Goal: Task Accomplishment & Management: Complete application form

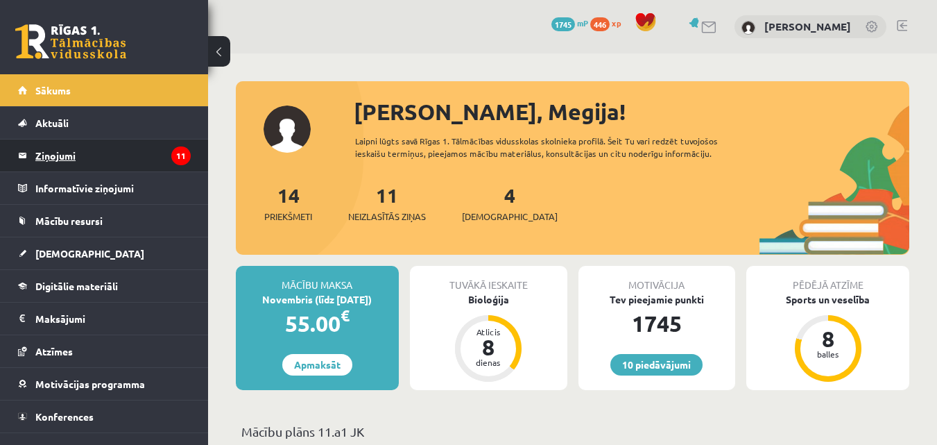
click at [118, 156] on legend "Ziņojumi 11" at bounding box center [112, 155] width 155 height 32
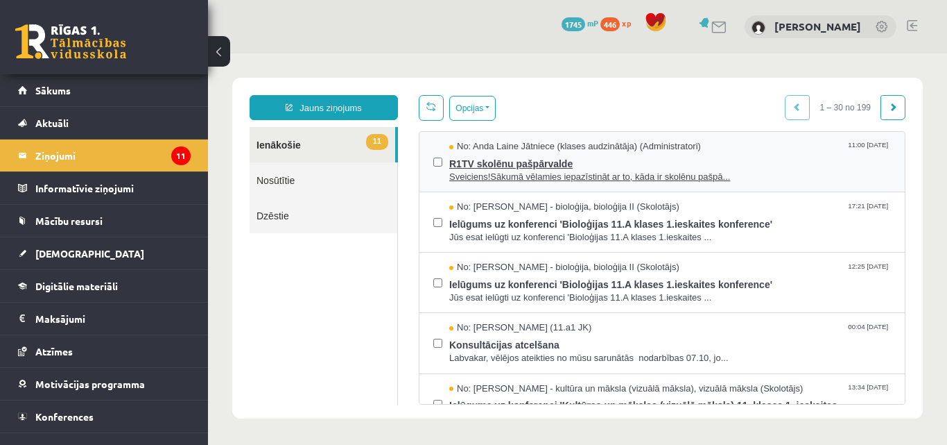
click at [514, 178] on span "Sveiciens!Sākumā vēlamies iepazīstināt ar to, kāda ir skolēnu pašpā..." at bounding box center [670, 177] width 442 height 13
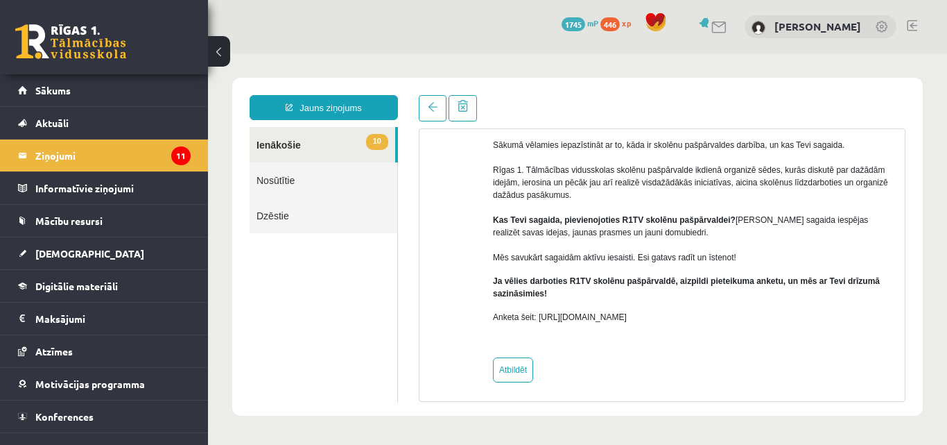
scroll to position [131, 0]
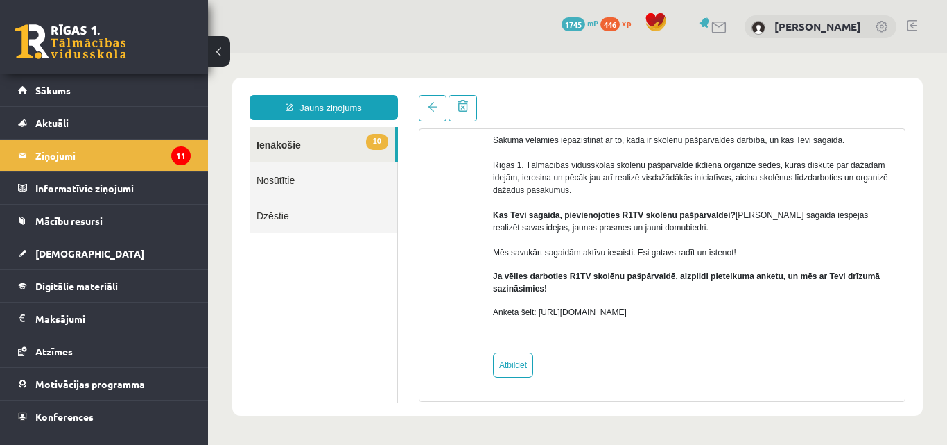
click at [291, 148] on link "10 Ienākošie" at bounding box center [323, 144] width 146 height 35
click at [420, 111] on link at bounding box center [433, 108] width 28 height 26
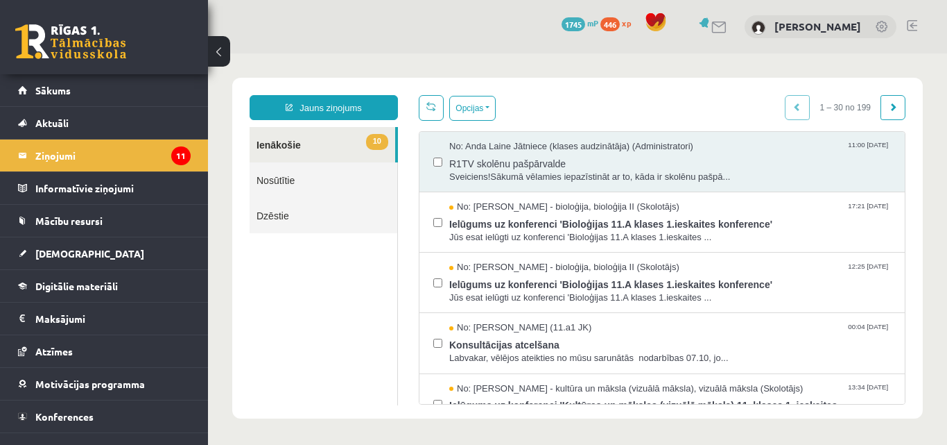
scroll to position [0, 0]
click at [129, 92] on link "Sākums" at bounding box center [104, 90] width 173 height 32
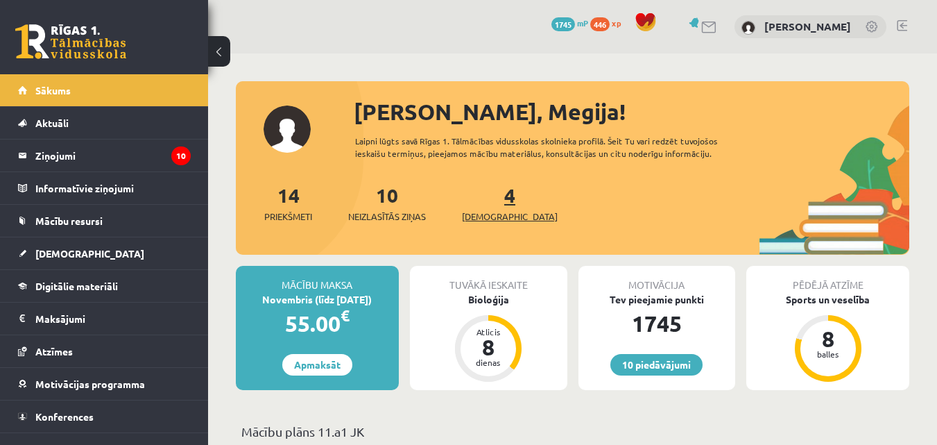
click at [486, 221] on span "[DEMOGRAPHIC_DATA]" at bounding box center [510, 216] width 96 height 14
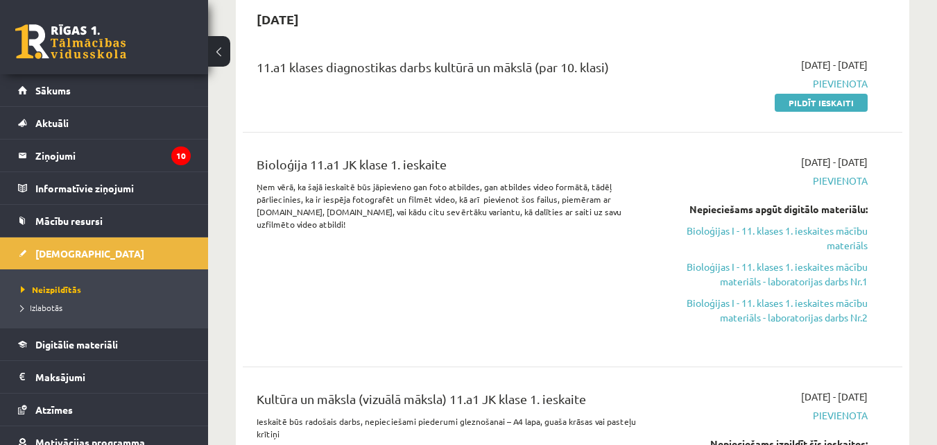
scroll to position [440, 0]
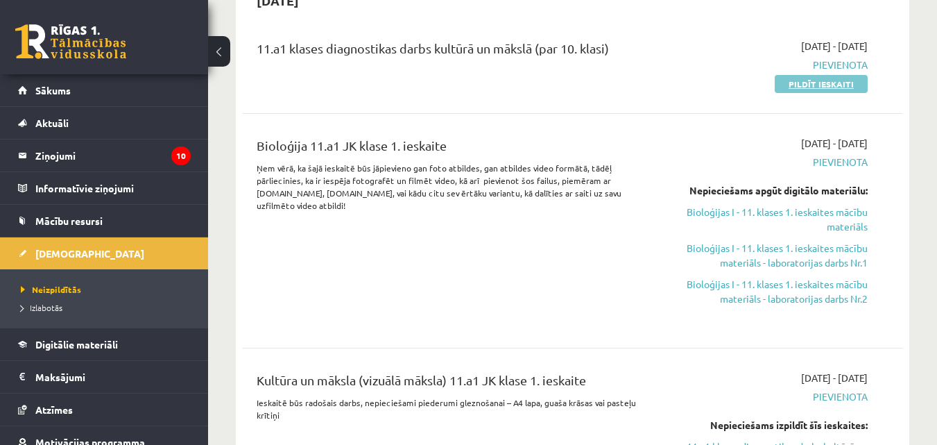
click at [826, 85] on link "Pildīt ieskaiti" at bounding box center [821, 84] width 93 height 18
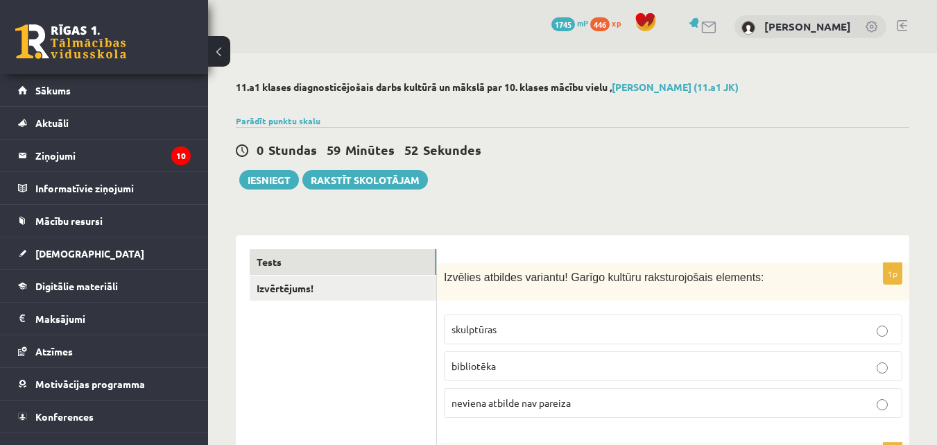
scroll to position [155, 0]
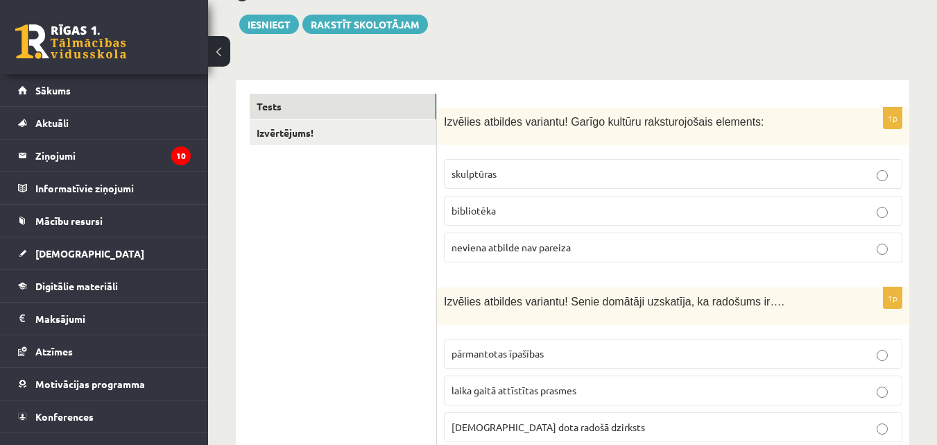
click at [850, 173] on p "skulptūras" at bounding box center [673, 173] width 443 height 15
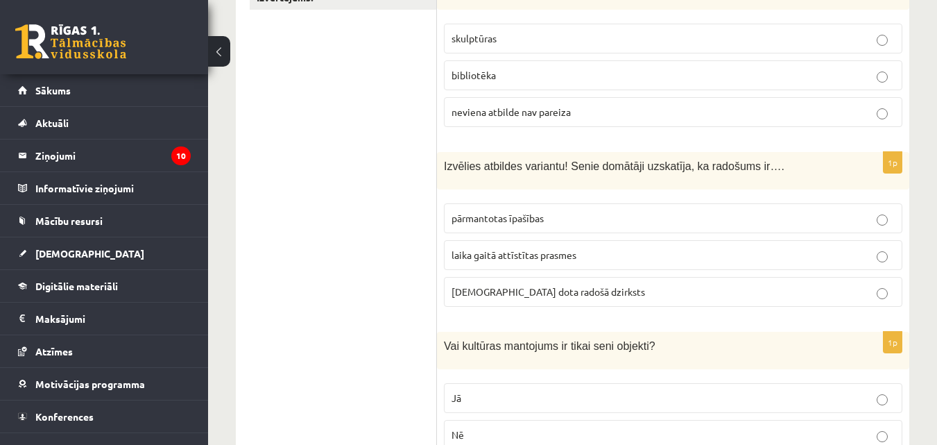
scroll to position [301, 0]
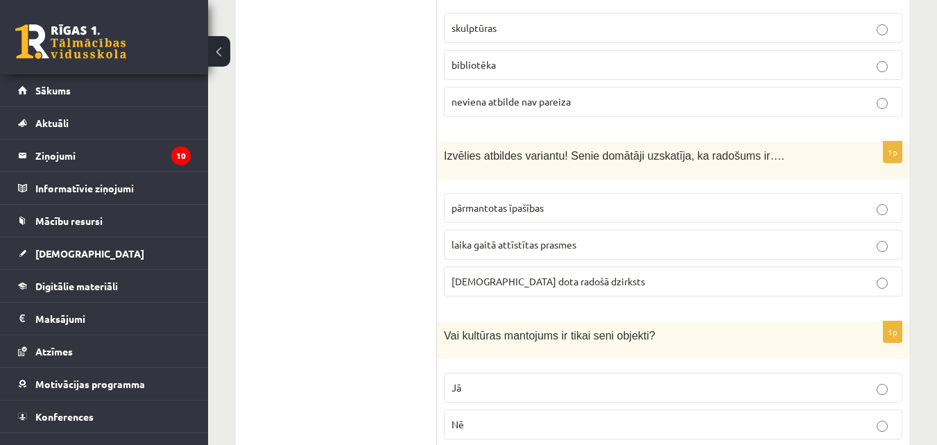
click at [754, 276] on p "[DEMOGRAPHIC_DATA] dota radošā dzirksts" at bounding box center [673, 281] width 443 height 15
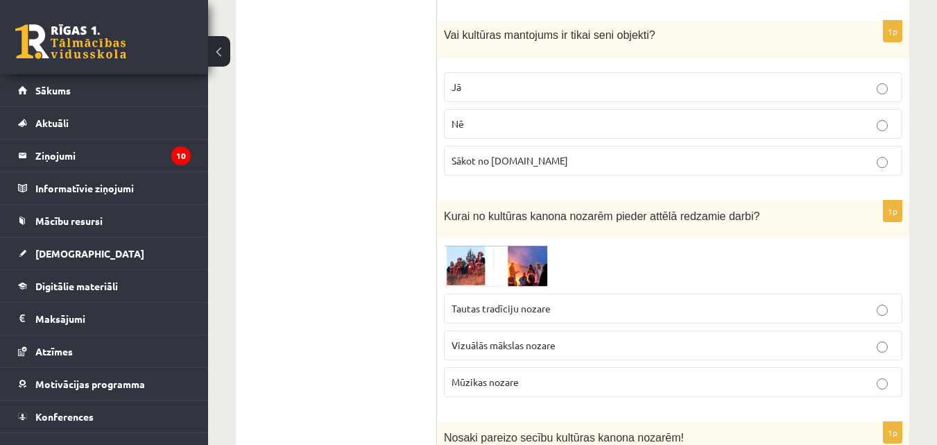
scroll to position [612, 0]
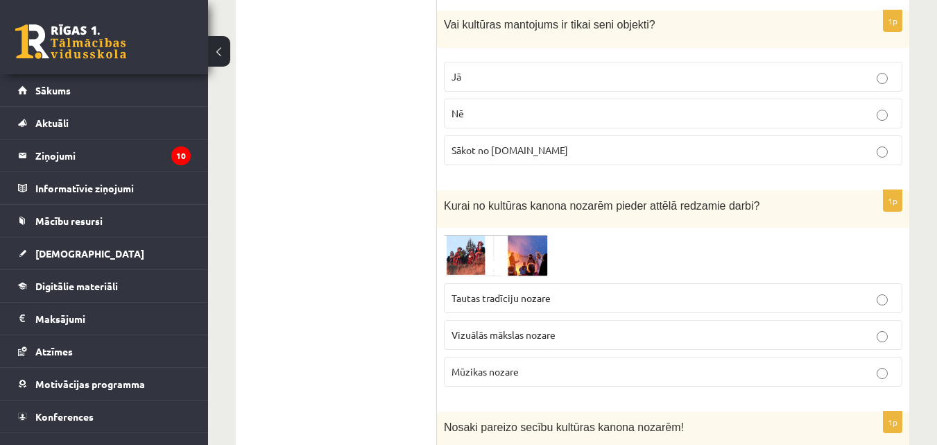
click at [578, 81] on p "Jā" at bounding box center [673, 76] width 443 height 15
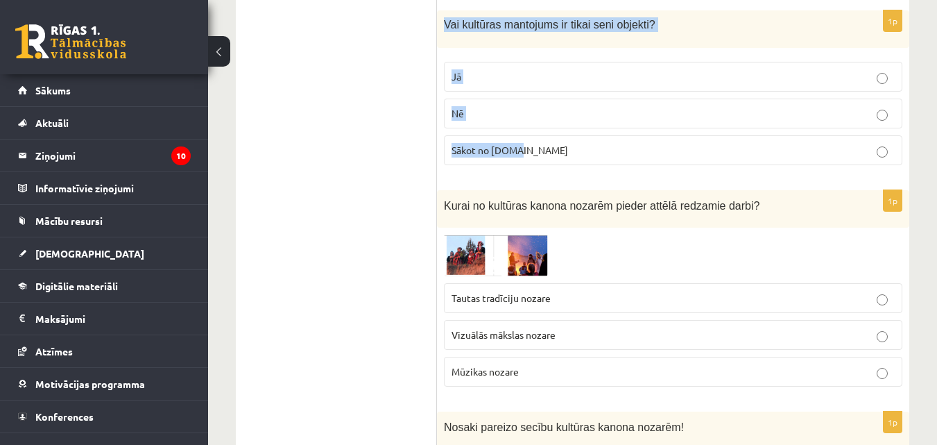
drag, startPoint x: 445, startPoint y: 24, endPoint x: 536, endPoint y: 149, distance: 154.4
click at [536, 149] on div "1p Vai kultūras mantojums ir tikai seni objekti? Jā Nē Sākot no [DOMAIN_NAME]" at bounding box center [673, 93] width 472 height 166
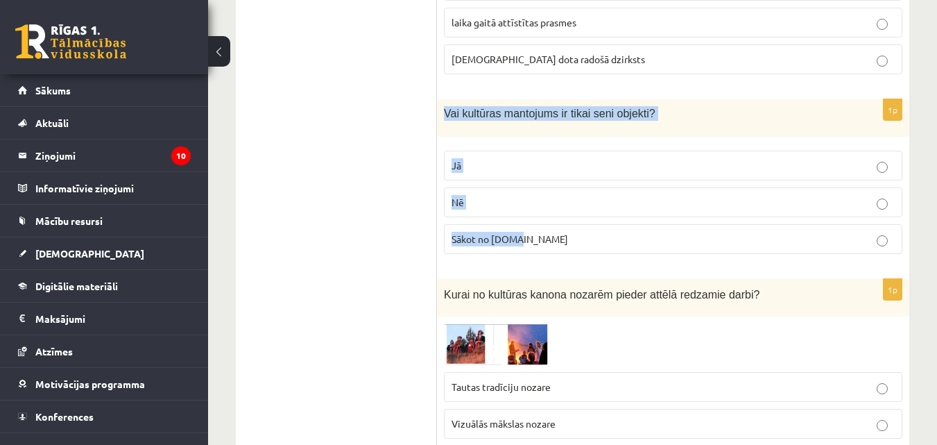
scroll to position [544, 0]
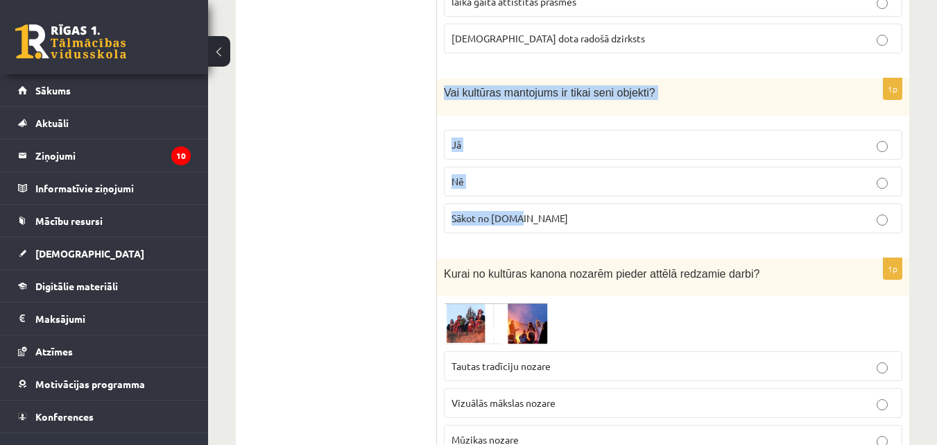
copy div "Vai kultūras mantojums ir tikai seni objekti? Jā Nē Sākot no [DOMAIN_NAME]"
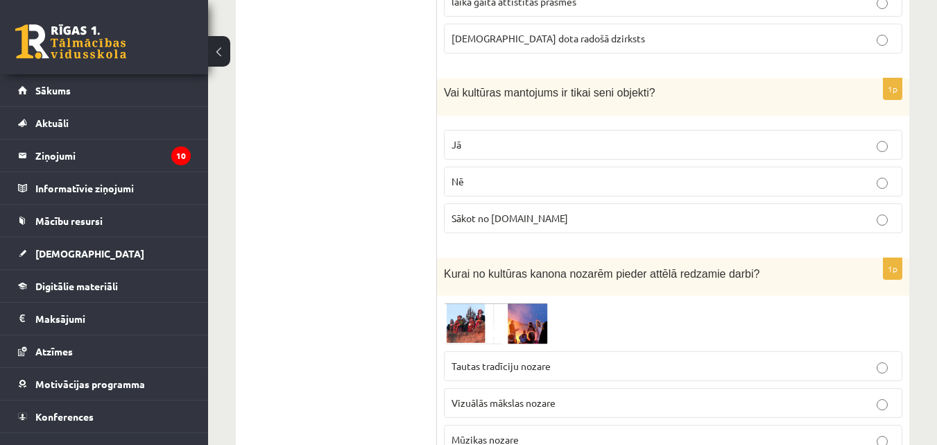
click at [463, 187] on span "Nē" at bounding box center [458, 181] width 12 height 12
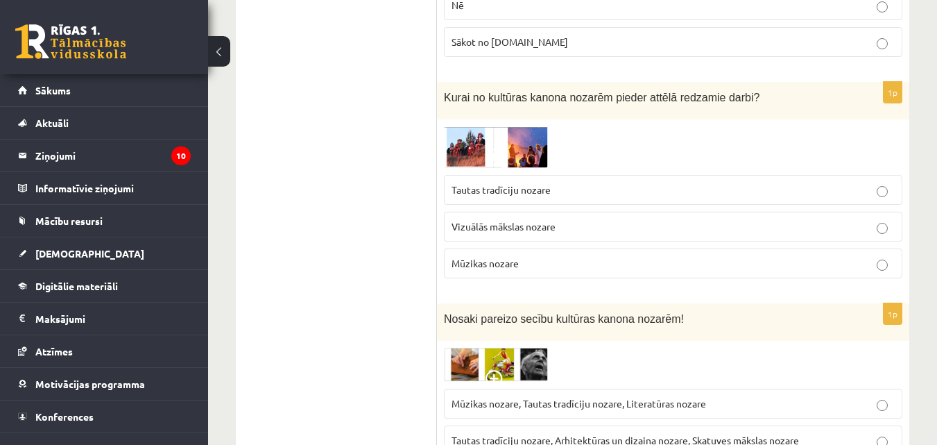
scroll to position [710, 0]
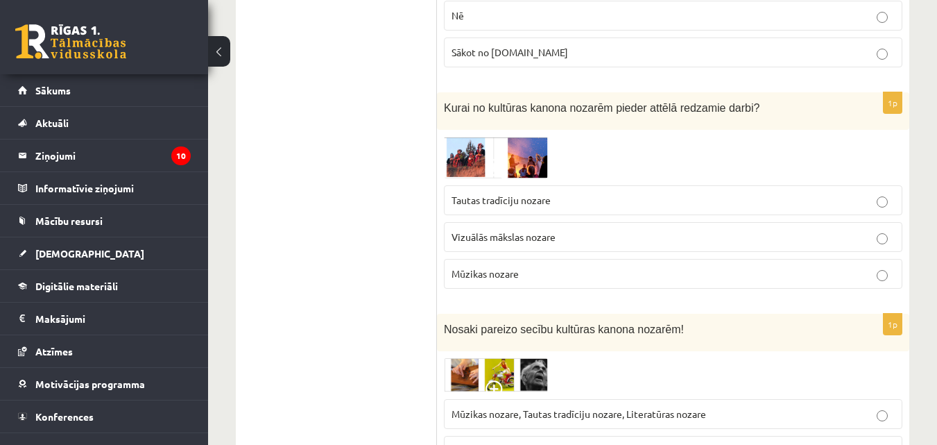
click at [528, 153] on img at bounding box center [496, 157] width 104 height 41
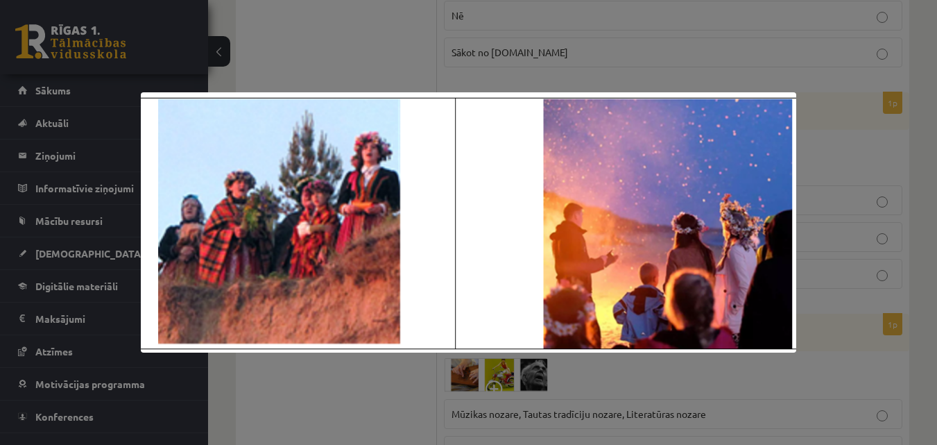
click at [591, 68] on div at bounding box center [468, 222] width 937 height 445
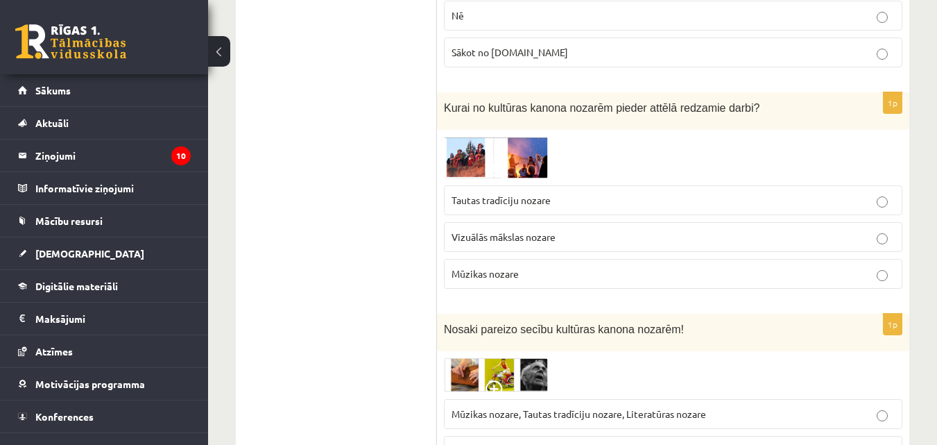
click at [608, 200] on p "Tautas tradīciju nozare" at bounding box center [673, 200] width 443 height 15
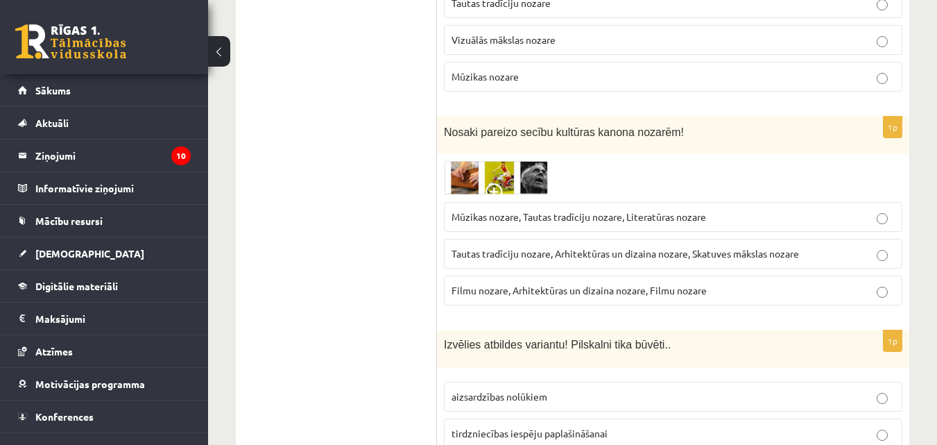
scroll to position [917, 0]
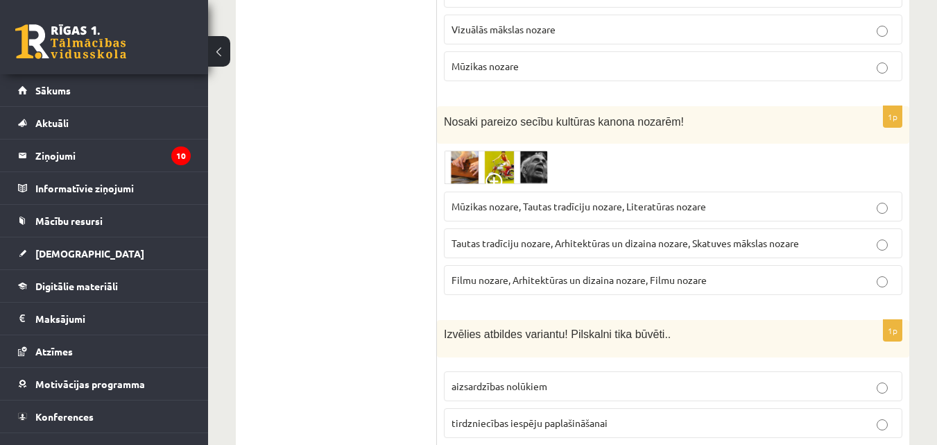
click at [549, 173] on div at bounding box center [673, 168] width 458 height 34
click at [535, 175] on img at bounding box center [496, 168] width 104 height 34
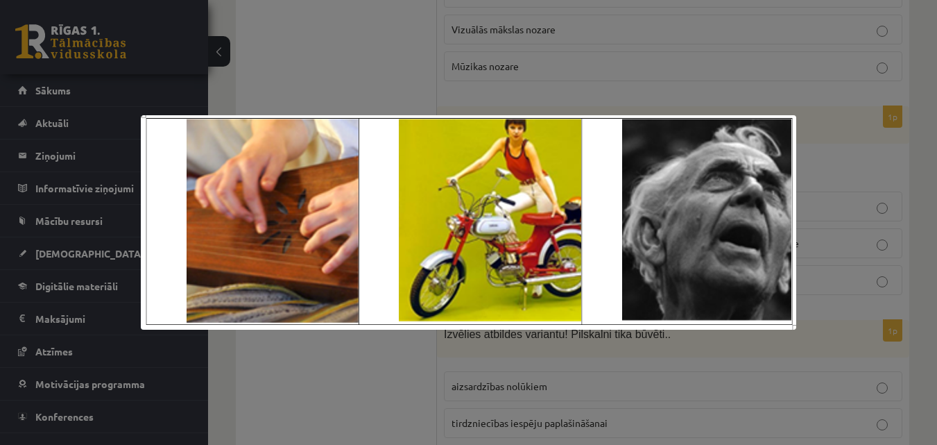
click at [621, 55] on div at bounding box center [468, 222] width 937 height 445
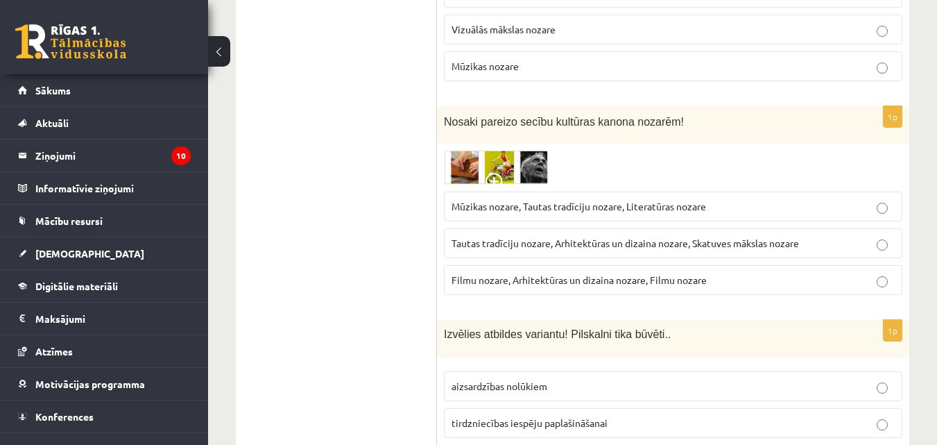
click at [673, 240] on span "Tautas tradīciju nozare, Arhitektūras un dizaina nozare, Skatuves mākslas nozare" at bounding box center [625, 243] width 347 height 12
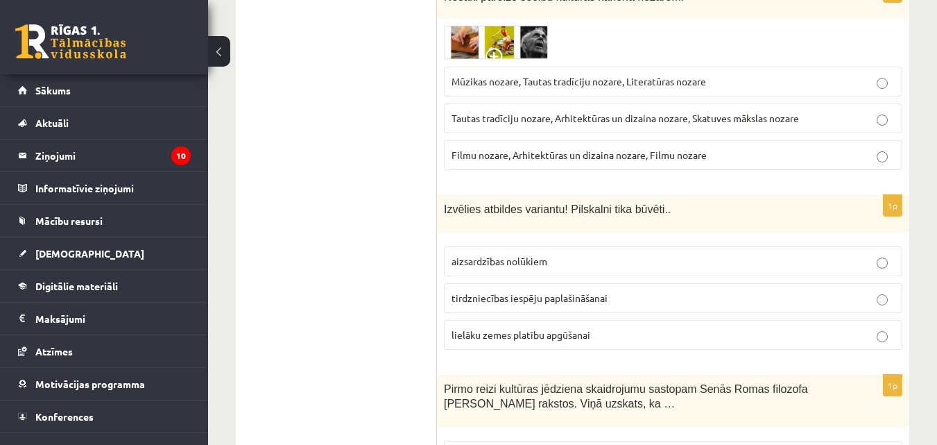
scroll to position [1104, 0]
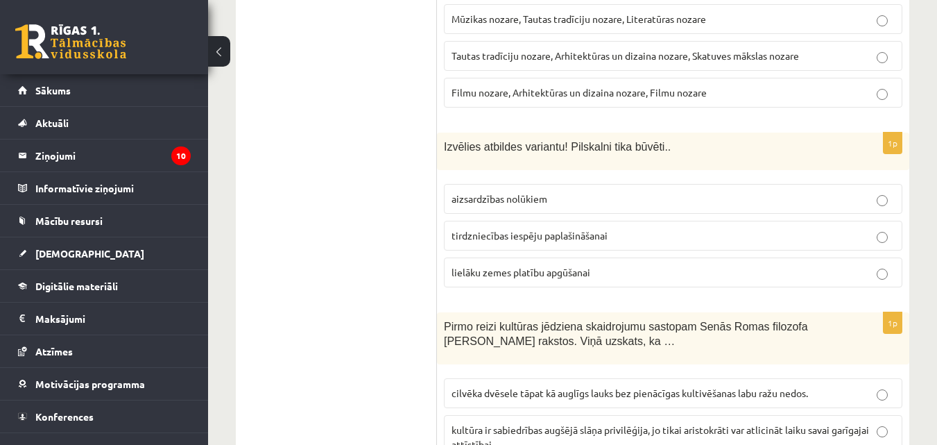
click at [669, 203] on p "aizsardzības nolūkiem" at bounding box center [673, 198] width 443 height 15
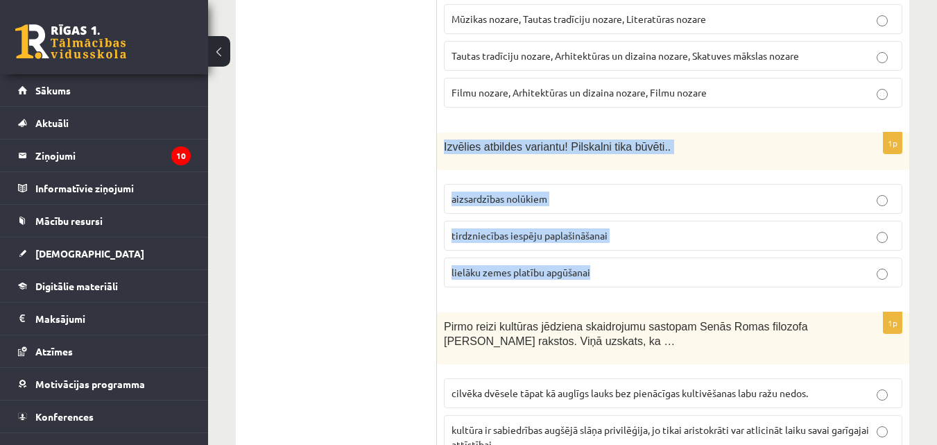
drag, startPoint x: 444, startPoint y: 146, endPoint x: 644, endPoint y: 279, distance: 239.7
click at [644, 279] on div "1p Izvēlies atbildes variantu! Pilskalni tika būvēti.. aizsardzības nolūkiem ti…" at bounding box center [673, 215] width 472 height 166
copy div "Izvēlies atbildes variantu! Pilskalni tika būvēti.. aizsardzības nolūkiem tirdz…"
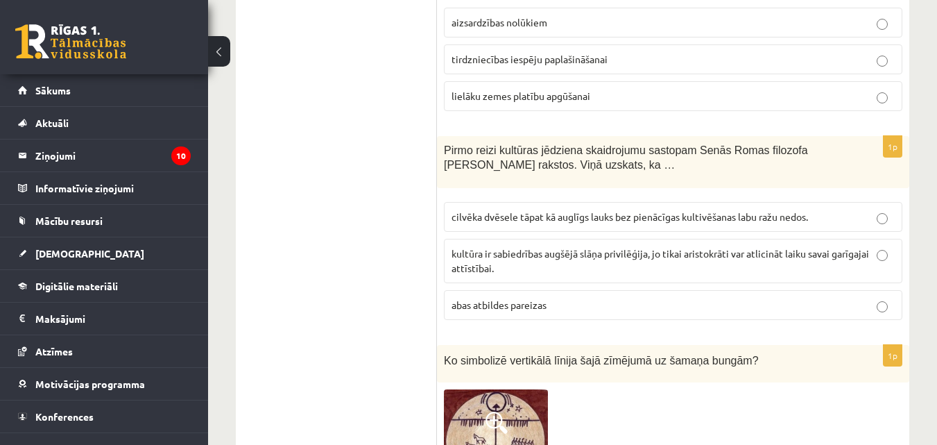
scroll to position [1291, 0]
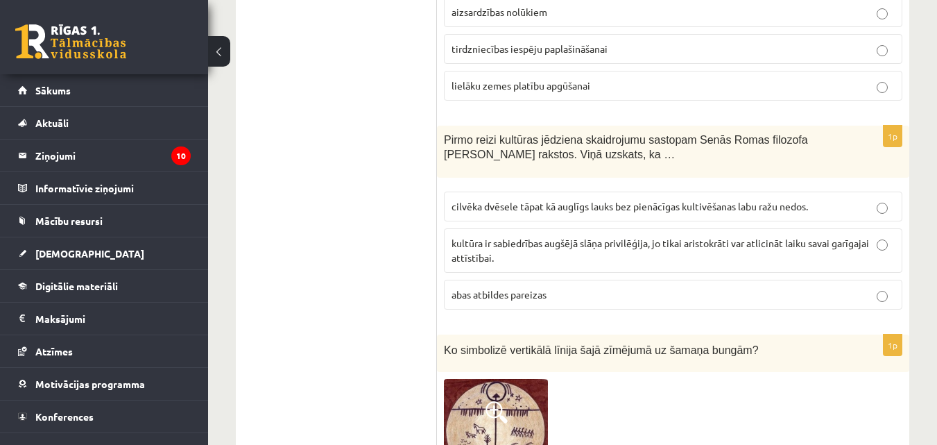
click at [700, 290] on p "abas atbildes pareizas" at bounding box center [673, 294] width 443 height 15
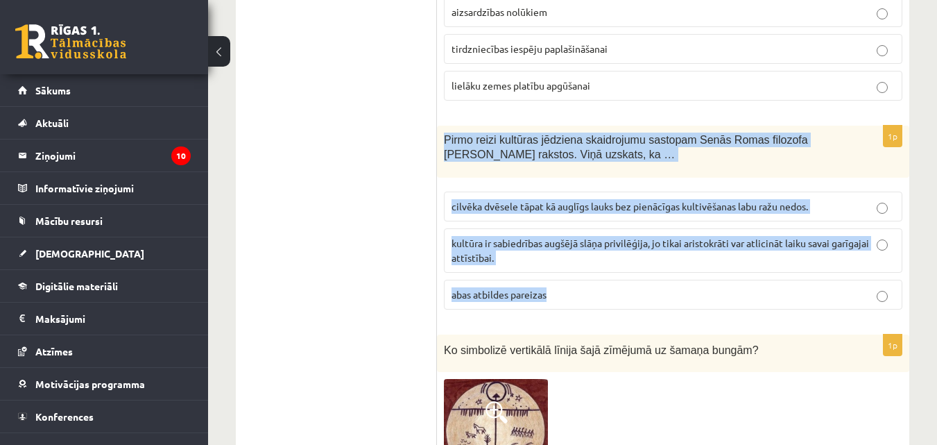
drag, startPoint x: 444, startPoint y: 138, endPoint x: 576, endPoint y: 295, distance: 205.8
click at [576, 295] on div "1p Pirmo reizi kultūras jēdziena skaidrojumu sastopam Senās Romas filozofa [PER…" at bounding box center [673, 223] width 472 height 195
copy div "Pirmo reizi kultūras jēdziena skaidrojumu sastopam Senās Romas filozofa [PERSON…"
click at [589, 255] on p "kultūra ir sabiedrības augšējā slāņa privilēģija, jo tikai aristokrāti var atli…" at bounding box center [673, 250] width 443 height 29
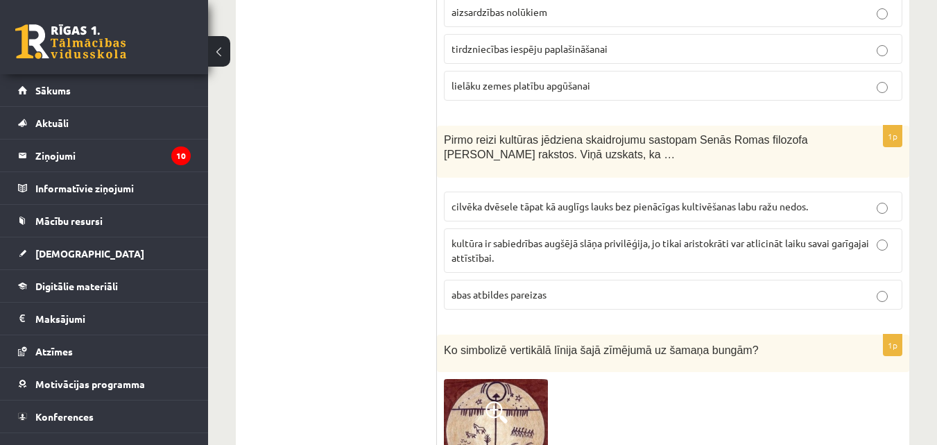
click at [454, 210] on span "cilvēka dvēsele tāpat kā auglīgs lauks bez pienācīgas kultivēšanas labu ražu ne…" at bounding box center [630, 206] width 356 height 12
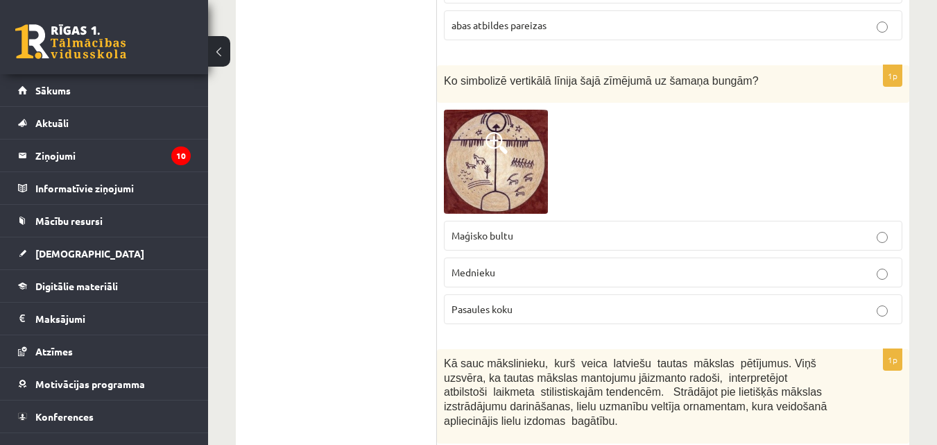
click at [716, 264] on label "Mednieku" at bounding box center [673, 272] width 458 height 30
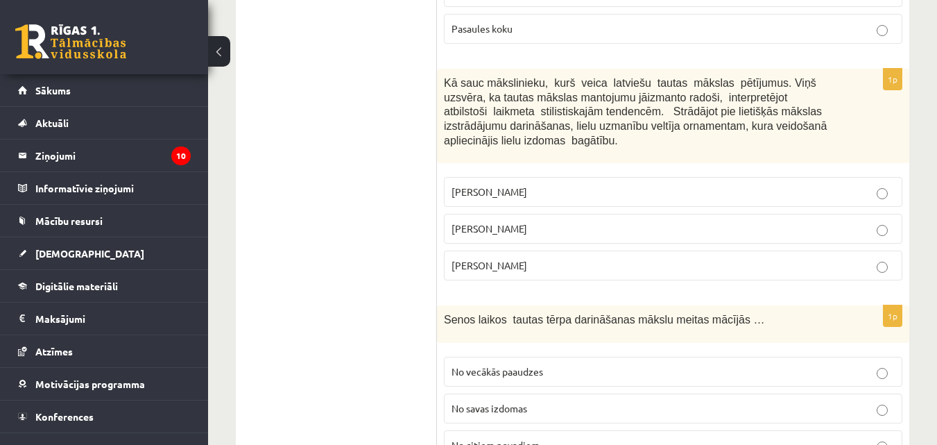
scroll to position [1882, 0]
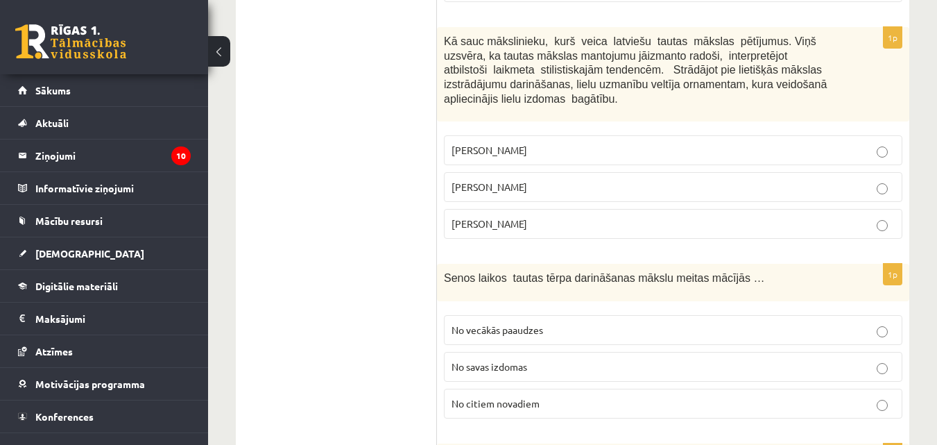
click at [708, 230] on p "[PERSON_NAME]" at bounding box center [673, 223] width 443 height 15
drag, startPoint x: 444, startPoint y: 37, endPoint x: 523, endPoint y: 218, distance: 198.2
click at [523, 218] on div "1p Kā sauc mākslinieku, kurš veica latviešu tautas mākslas pētījumus. Viņš uzsv…" at bounding box center [673, 138] width 472 height 223
copy div "Kā sauc mākslinieku, kurš veica latviešu tautas mākslas pētījumus. Viņš uzsvēra…"
click at [449, 179] on label "[PERSON_NAME]" at bounding box center [673, 187] width 458 height 30
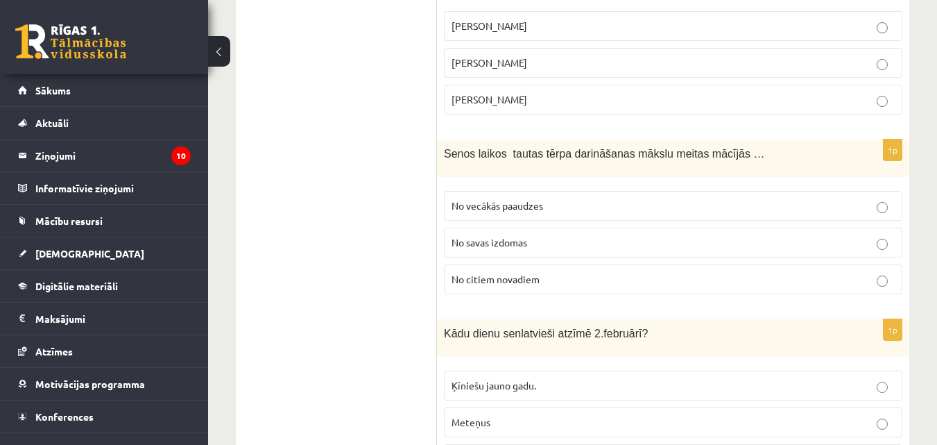
scroll to position [2016, 0]
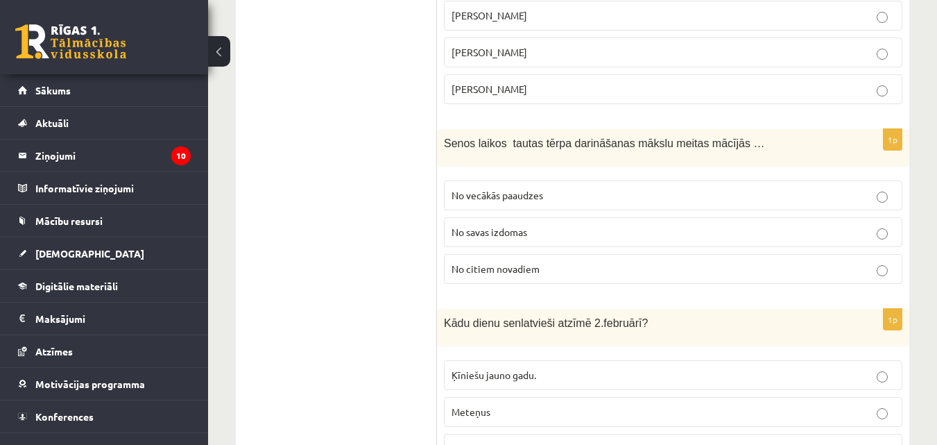
click at [715, 186] on label "No vecākās paaudzes" at bounding box center [673, 195] width 458 height 30
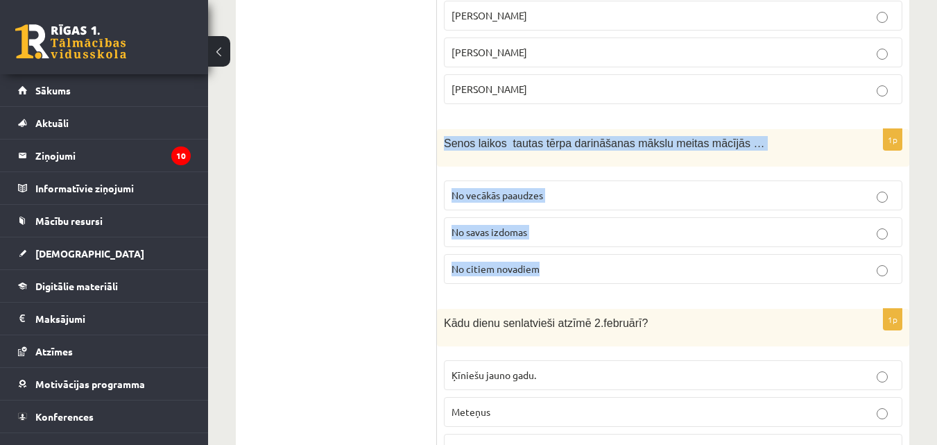
drag, startPoint x: 442, startPoint y: 146, endPoint x: 544, endPoint y: 255, distance: 149.2
click at [544, 255] on div "1p Senos laikos tautas tērpa darināšanas mākslu meitas mācījās … No vecākās paa…" at bounding box center [673, 212] width 472 height 166
copy div "Senos laikos tautas tērpa darināšanas mākslu meitas mācījās … No vecākās paaudz…"
click at [454, 218] on label "No savas izdomas" at bounding box center [673, 232] width 458 height 30
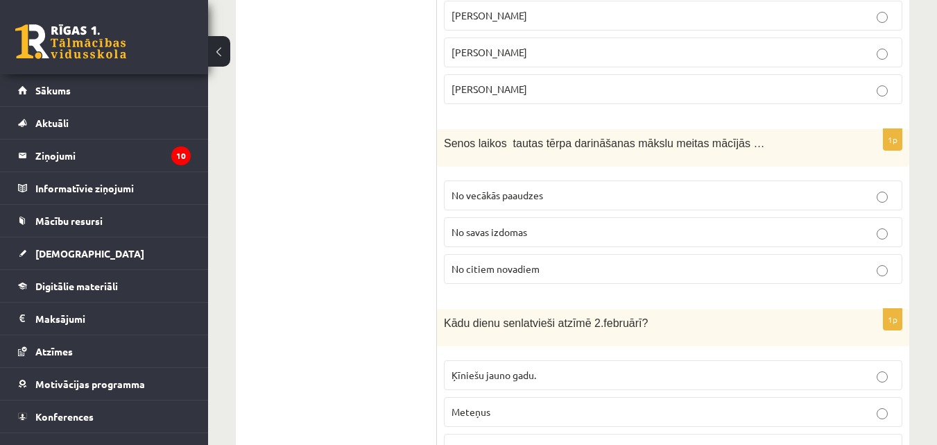
click at [440, 200] on div "1p Senos laikos tautas tērpa darināšanas mākslu meitas mācījās … No vecākās paa…" at bounding box center [673, 212] width 472 height 166
drag, startPoint x: 456, startPoint y: 200, endPoint x: 771, endPoint y: 204, distance: 314.2
click at [771, 204] on label "No vecākās paaudzes" at bounding box center [673, 195] width 458 height 30
click at [838, 186] on label "No vecākās paaudzes" at bounding box center [673, 195] width 458 height 30
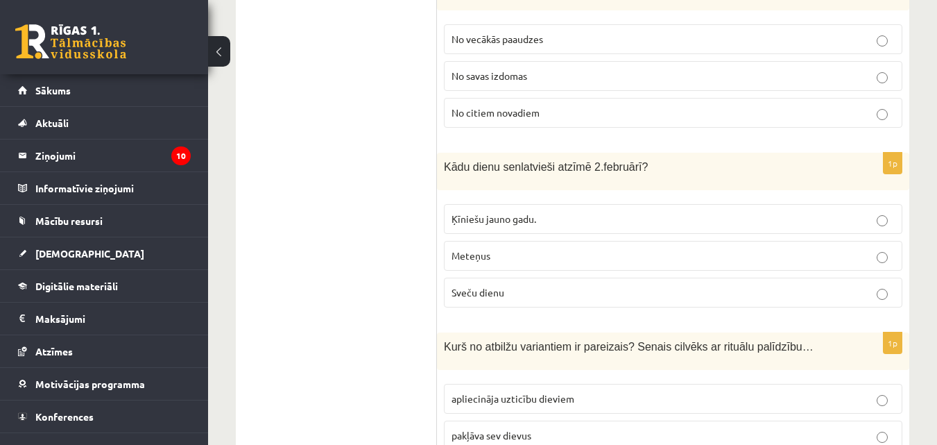
scroll to position [2234, 0]
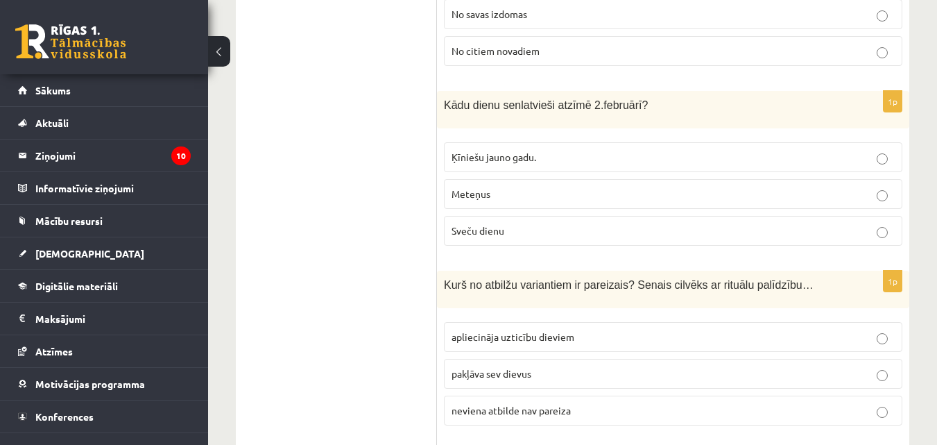
click at [766, 189] on p "Meteņus" at bounding box center [673, 194] width 443 height 15
click at [775, 146] on label "Ķīniešu jauno gadu." at bounding box center [673, 157] width 458 height 30
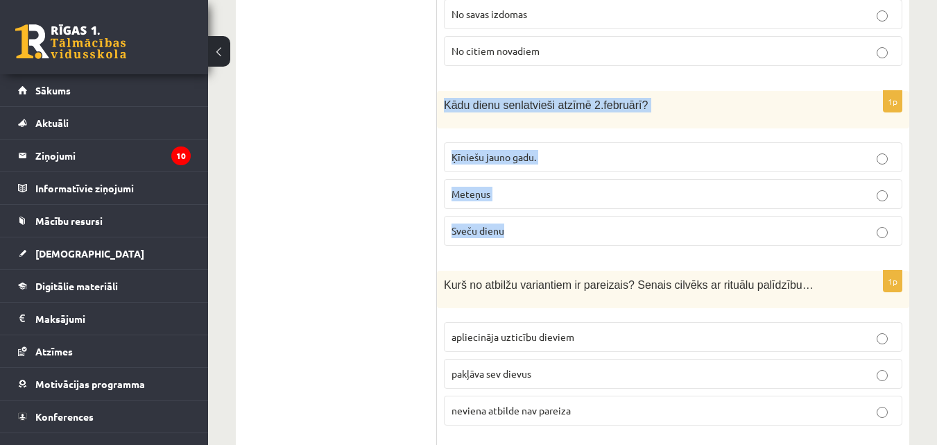
drag, startPoint x: 445, startPoint y: 98, endPoint x: 522, endPoint y: 230, distance: 151.7
click at [522, 230] on div "1p Kādu dienu senlatvieši atzīmē [DATE]? Ķīniešu jauno gadu. Meteņus Sveču dienu" at bounding box center [673, 174] width 472 height 166
copy div "Kādu dienu senlatvieši atzīmē [DATE]? Ķīniešu jauno gadu. Meteņus Sveču dienu"
click at [534, 203] on label "Meteņus" at bounding box center [673, 194] width 458 height 30
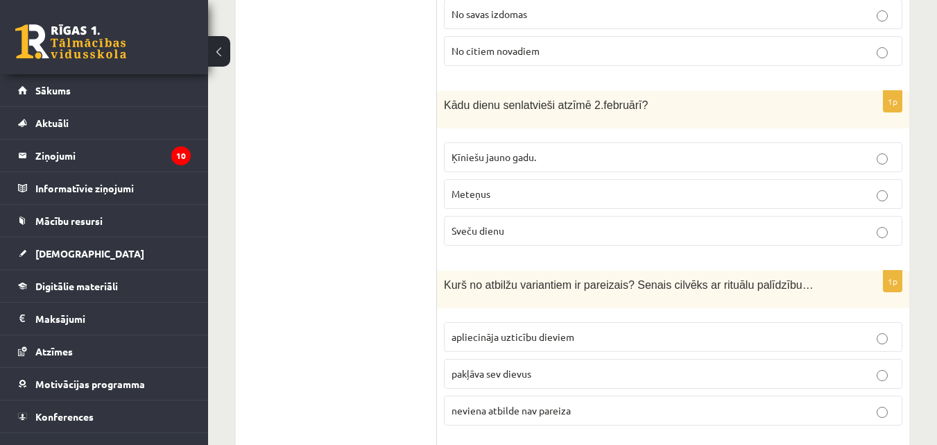
click at [479, 218] on label "Sveču dienu" at bounding box center [673, 231] width 458 height 30
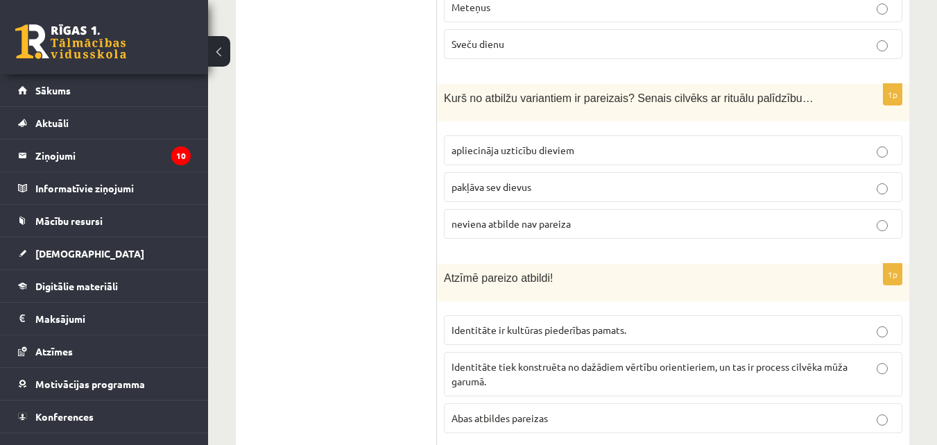
scroll to position [2410, 0]
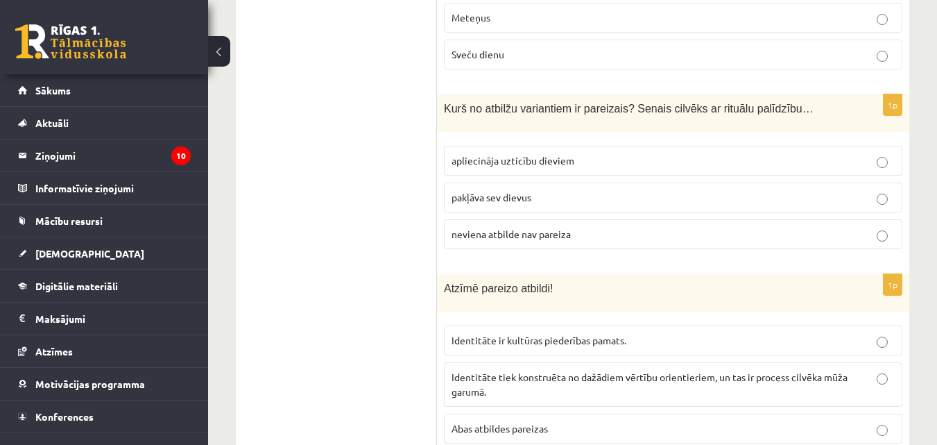
click at [722, 163] on p "apliecināja uzticību dieviem" at bounding box center [673, 160] width 443 height 15
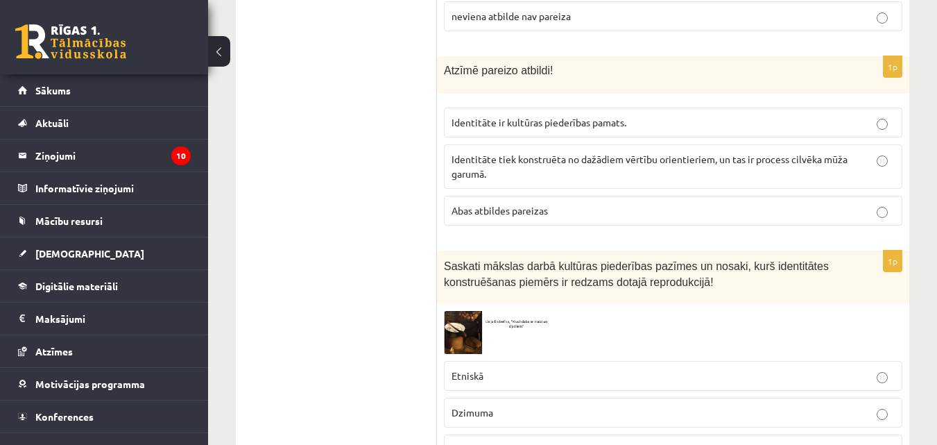
scroll to position [2638, 0]
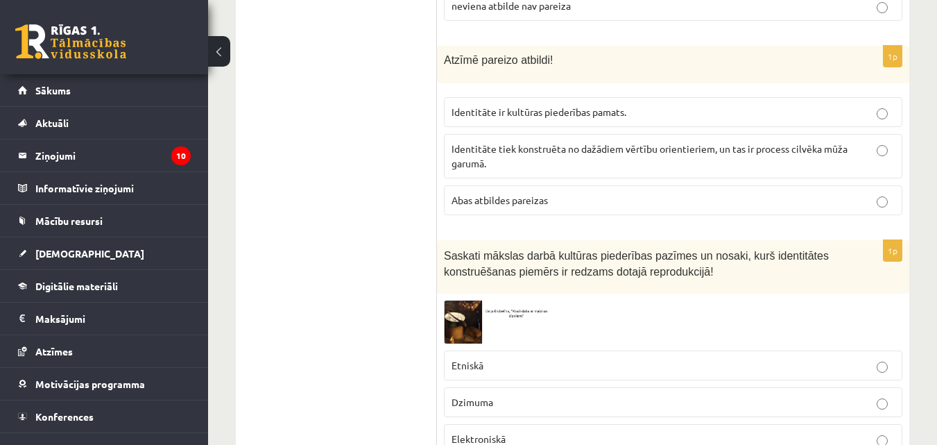
click at [811, 183] on fieldset "Identitāte ir kultūras piederības pamats. Identitāte tiek konstruēta no dažādie…" at bounding box center [673, 154] width 458 height 129
click at [762, 150] on span "Identitāte tiek konstruēta no dažādiem vērtību orientieriem, un tas ir process …" at bounding box center [650, 155] width 396 height 27
click at [494, 212] on label "Abas atbildes pareizas" at bounding box center [673, 200] width 458 height 30
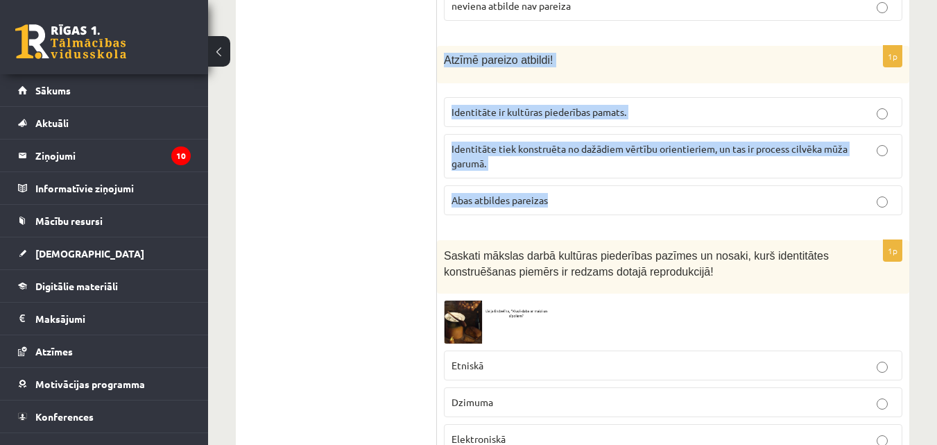
drag, startPoint x: 445, startPoint y: 60, endPoint x: 563, endPoint y: 184, distance: 171.7
click at [563, 184] on div "1p Atzīmē pareizo atbildi! Identitāte ir kultūras piederības pamats. Identitāte…" at bounding box center [673, 136] width 472 height 180
copy div "Atzīmē pareizo atbildi! Identitāte ir kultūras piederības pamats. Identitāte ti…"
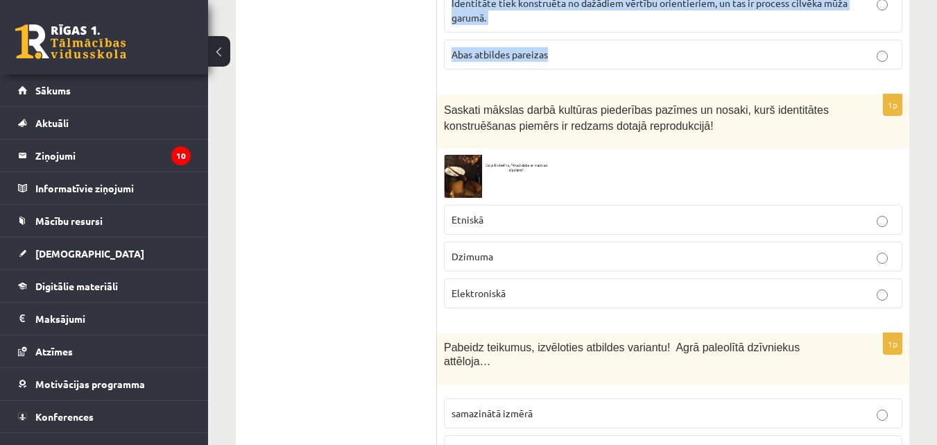
scroll to position [2794, 0]
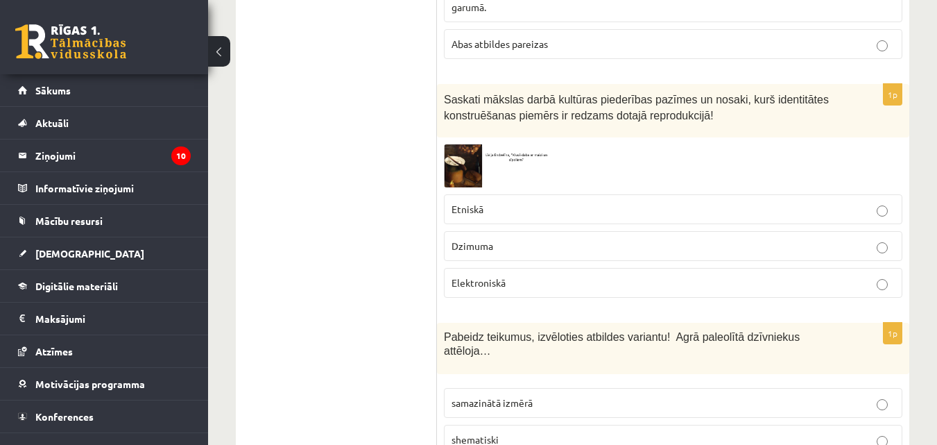
click at [861, 167] on div at bounding box center [673, 165] width 458 height 42
click at [532, 174] on img at bounding box center [496, 165] width 104 height 42
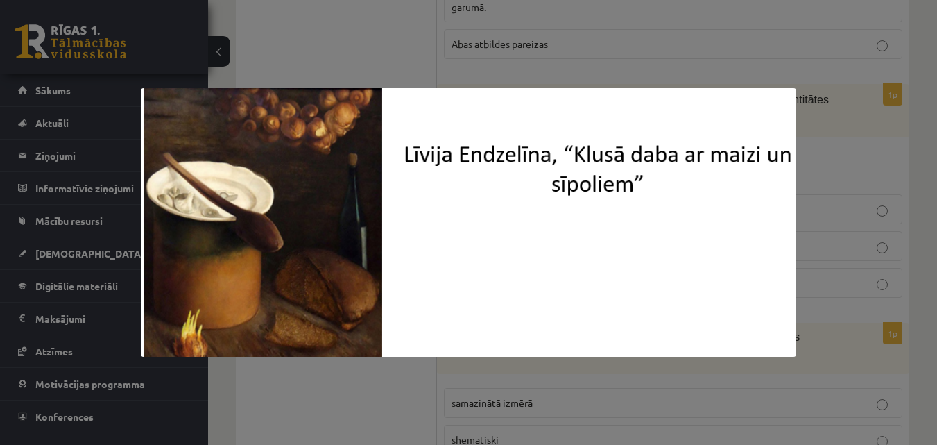
click at [562, 54] on div at bounding box center [468, 222] width 937 height 445
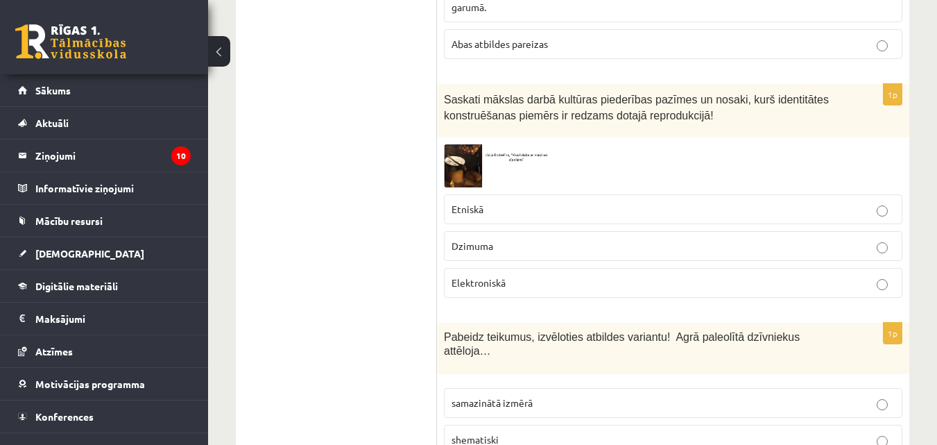
click at [488, 218] on label "Etniskā" at bounding box center [673, 209] width 458 height 30
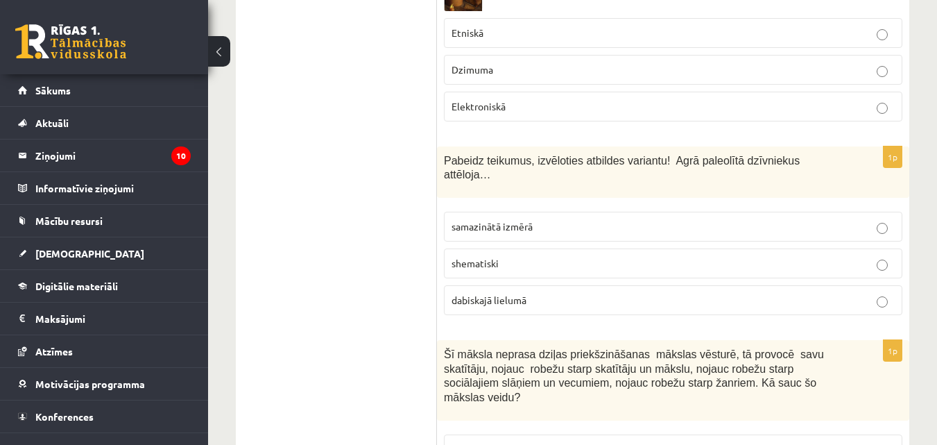
scroll to position [2981, 0]
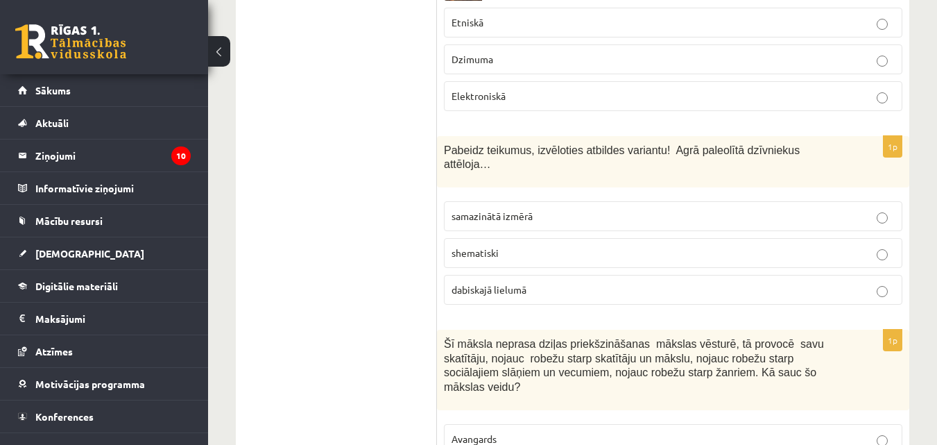
click at [749, 216] on label "samazinātā izmērā" at bounding box center [673, 216] width 458 height 30
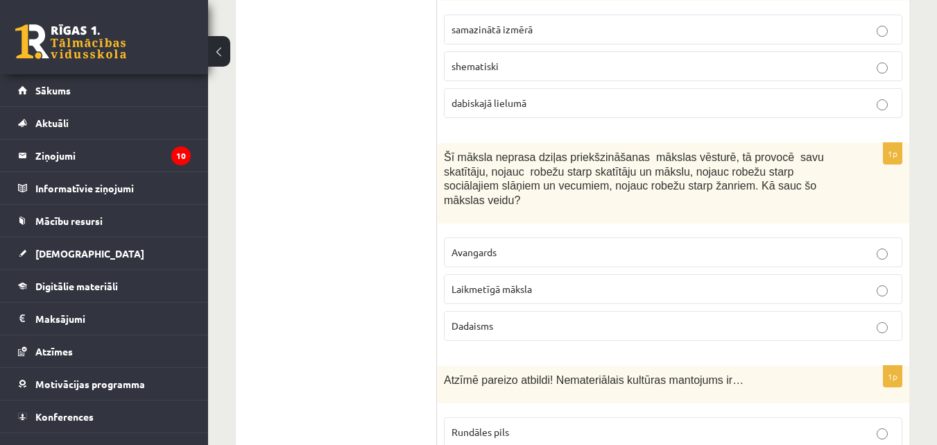
scroll to position [3178, 0]
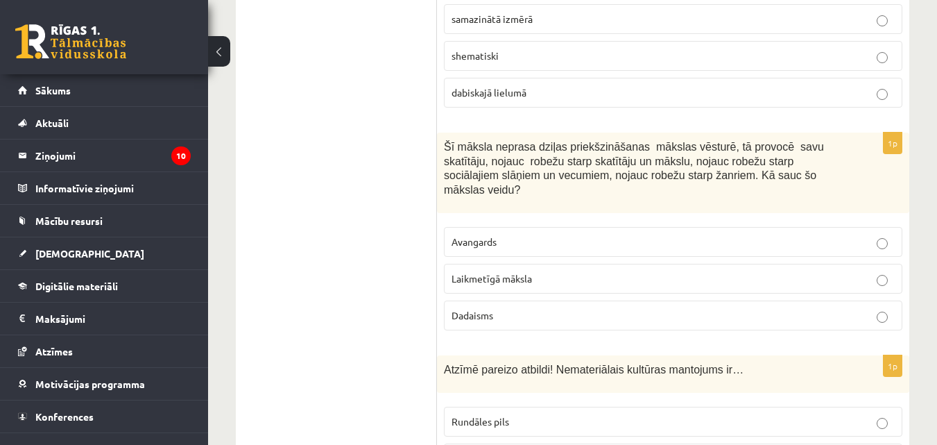
click at [603, 271] on p "Laikmetīgā māksla" at bounding box center [673, 278] width 443 height 15
click at [487, 309] on span "Dadaisms" at bounding box center [473, 315] width 42 height 12
